Goal: Information Seeking & Learning: Learn about a topic

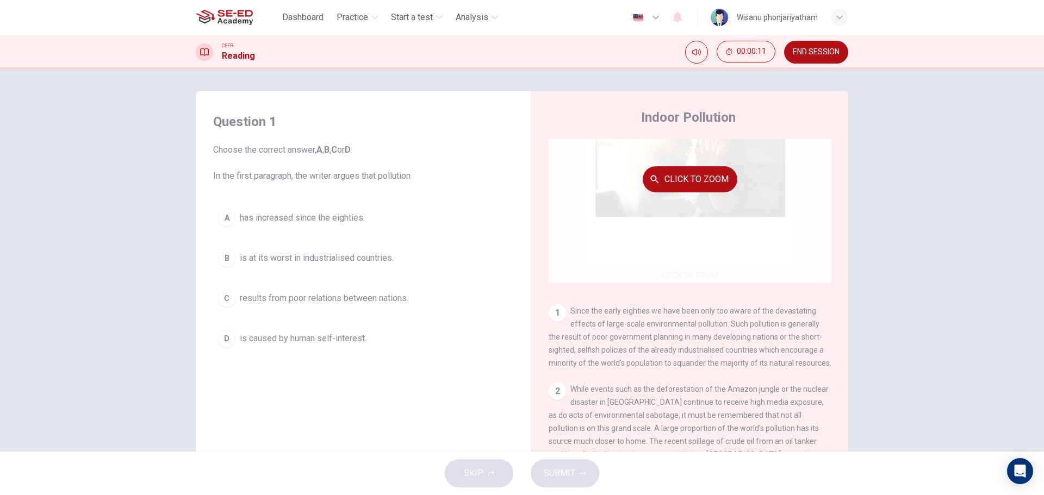
scroll to position [163, 0]
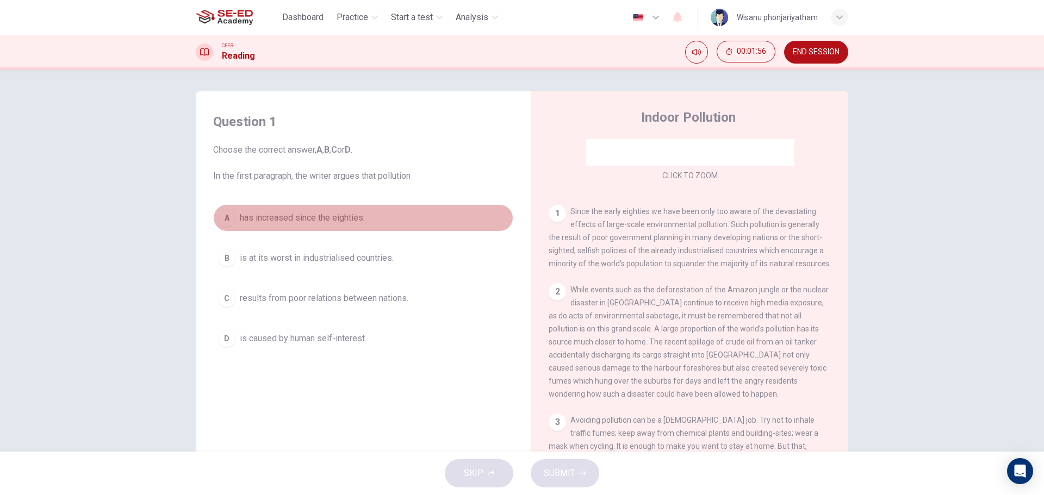
click at [339, 215] on span "has increased since the eighties." at bounding box center [302, 217] width 125 height 13
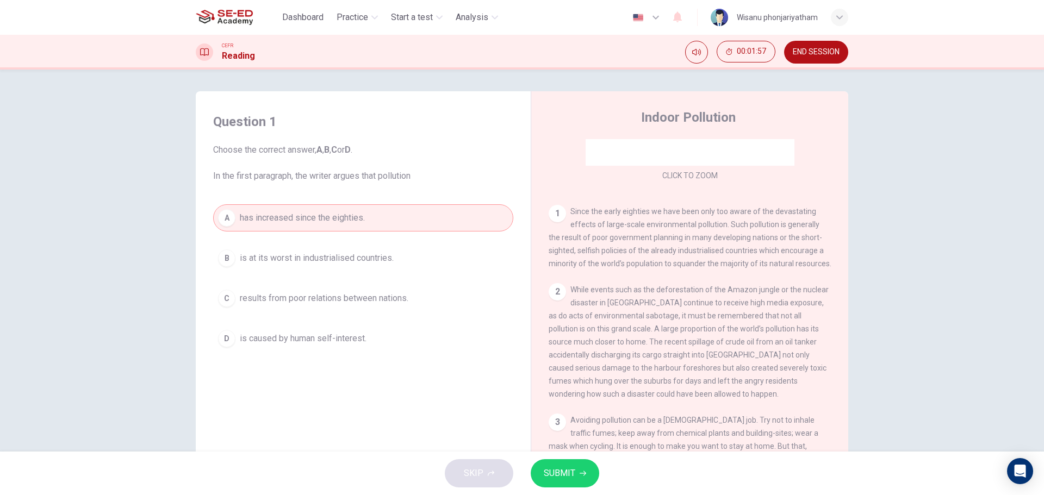
click at [584, 473] on icon "button" at bounding box center [582, 473] width 7 height 7
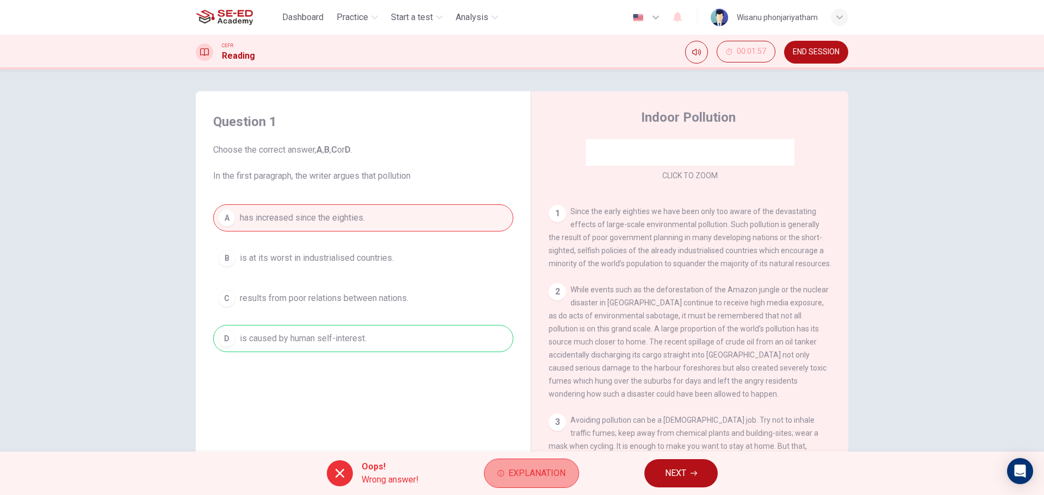
click at [523, 473] on span "Explanation" at bounding box center [536, 473] width 57 height 15
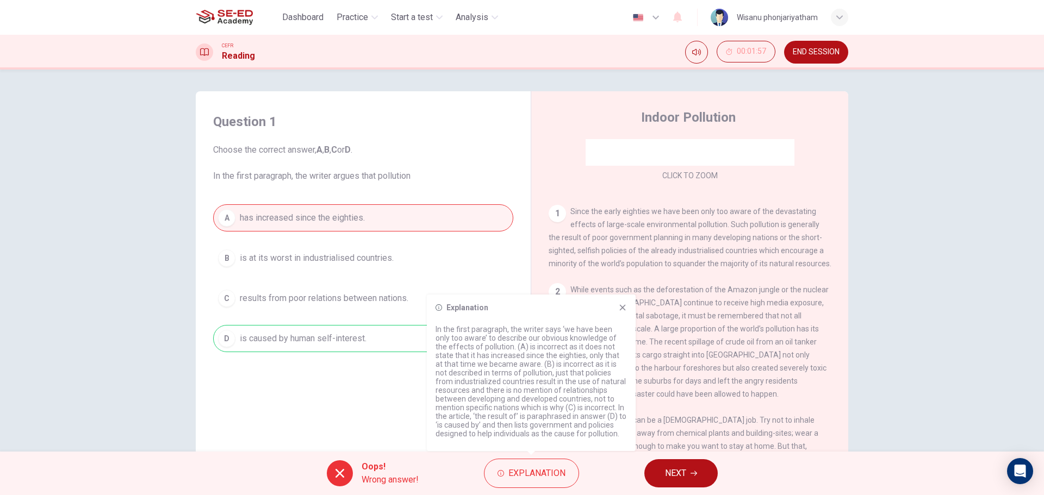
click at [681, 479] on span "NEXT" at bounding box center [675, 473] width 21 height 15
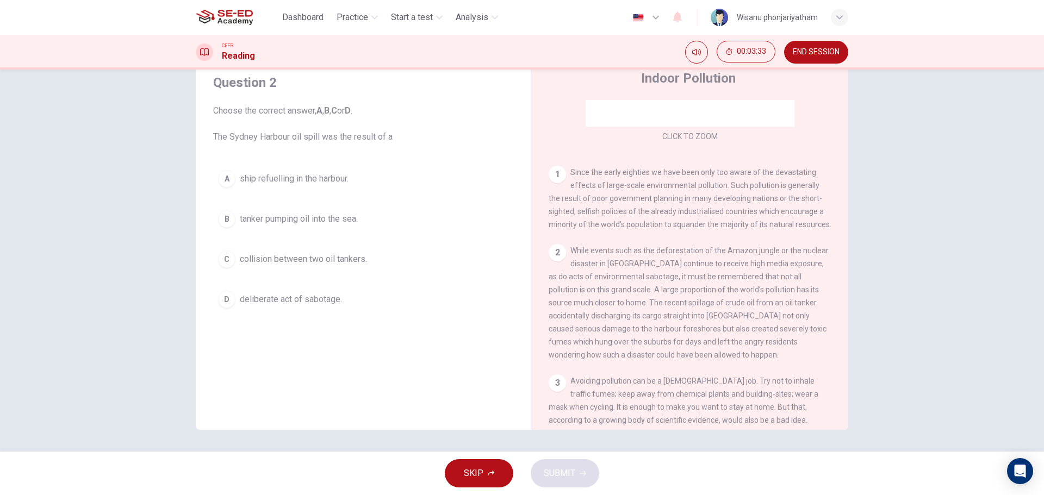
click at [352, 261] on span "collision between two oil tankers." at bounding box center [303, 259] width 127 height 13
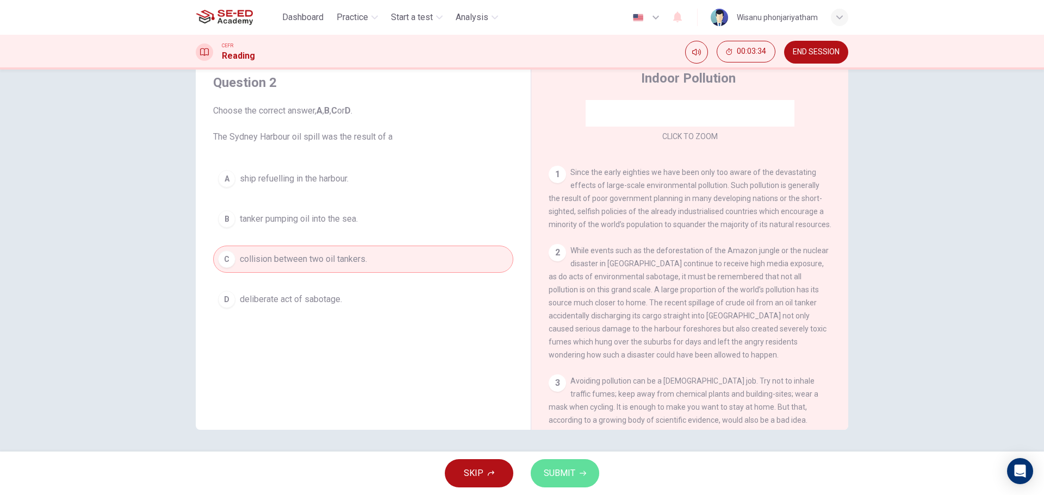
click at [564, 468] on span "SUBMIT" at bounding box center [560, 473] width 32 height 15
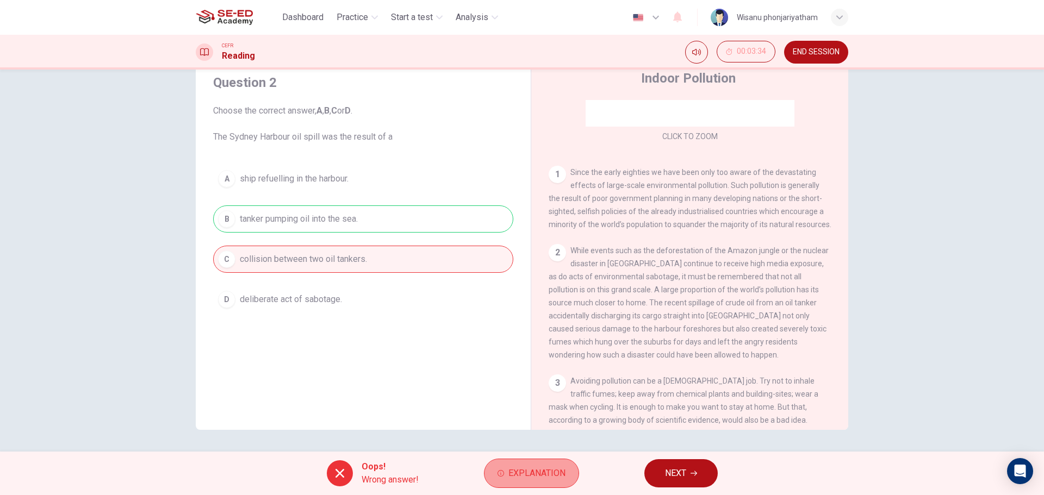
click at [523, 465] on button "Explanation" at bounding box center [531, 473] width 95 height 29
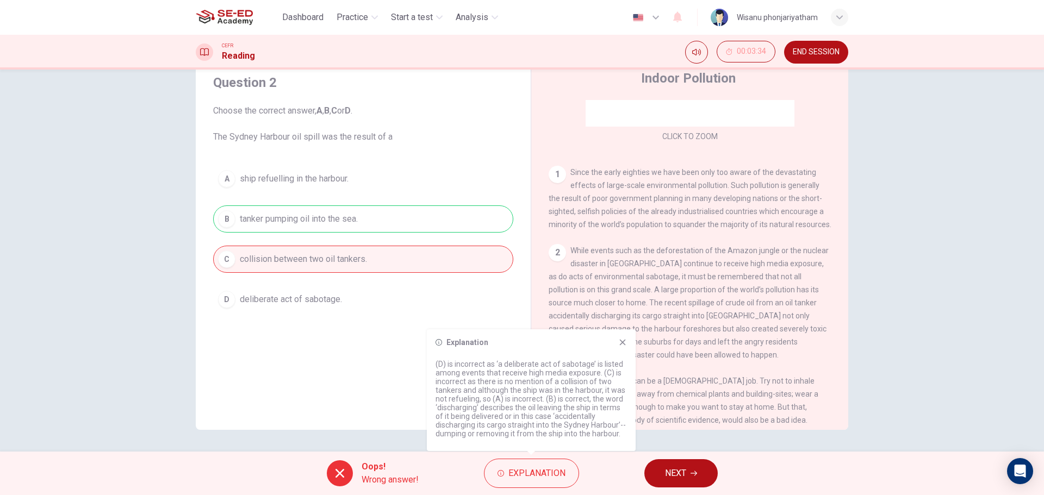
drag, startPoint x: 625, startPoint y: 340, endPoint x: 651, endPoint y: 388, distance: 55.2
click at [625, 341] on icon at bounding box center [623, 343] width 6 height 6
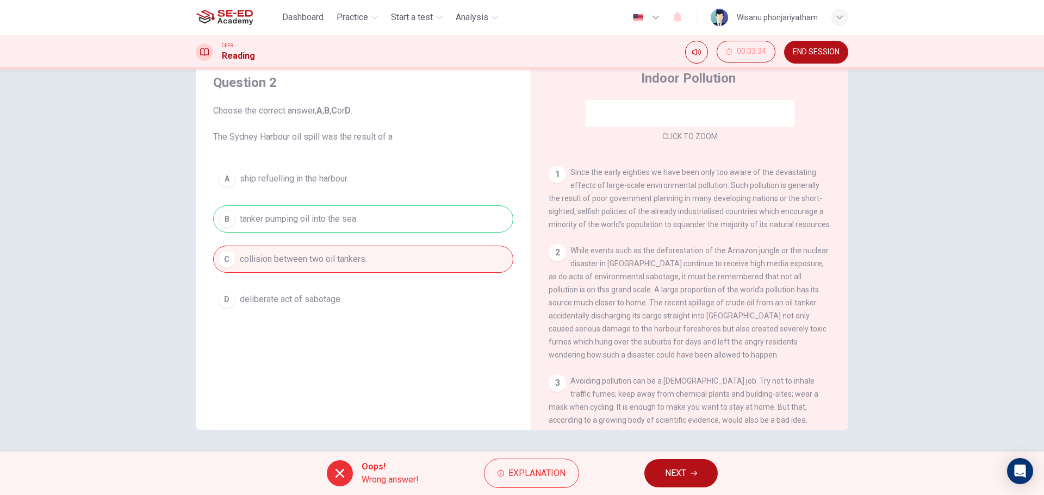
click at [683, 469] on span "NEXT" at bounding box center [675, 473] width 21 height 15
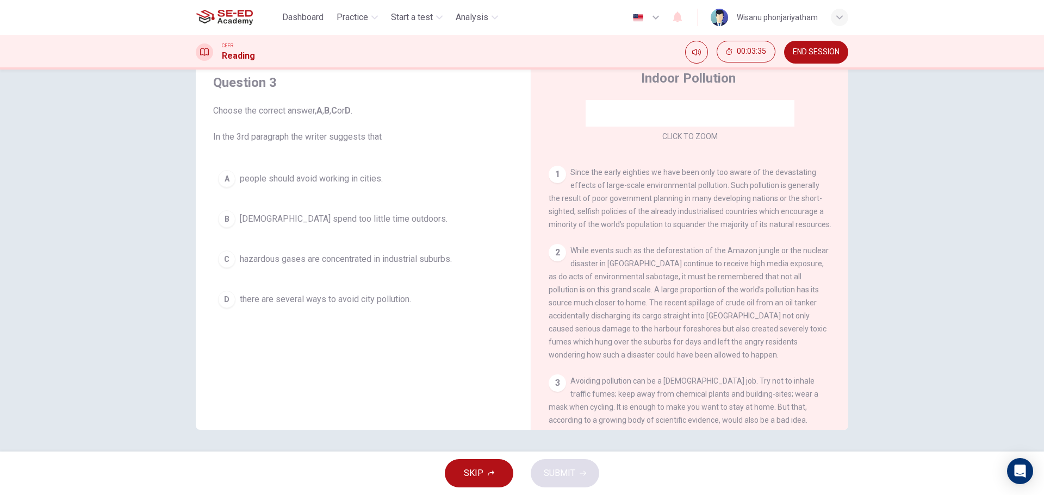
click at [826, 54] on span "END SESSION" at bounding box center [816, 52] width 47 height 9
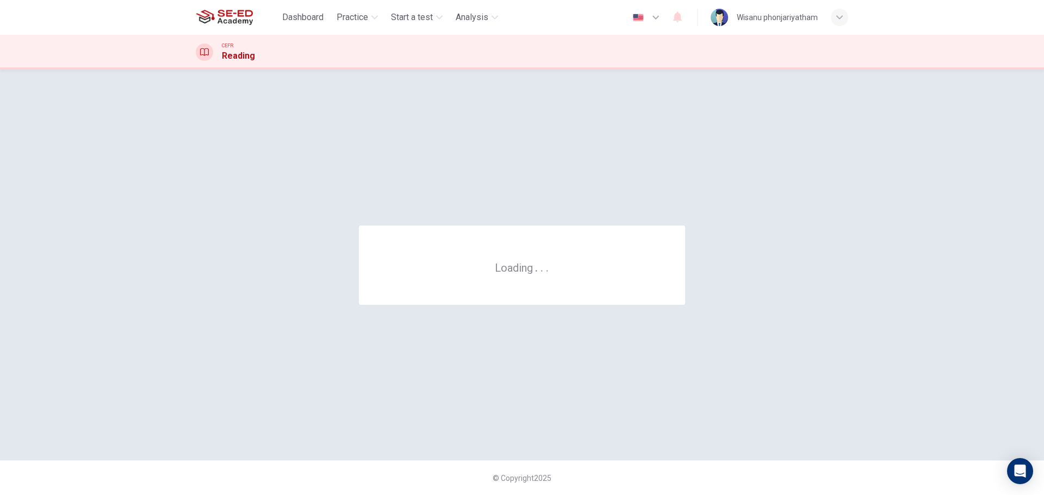
scroll to position [0, 0]
